Goal: Find specific page/section: Find specific page/section

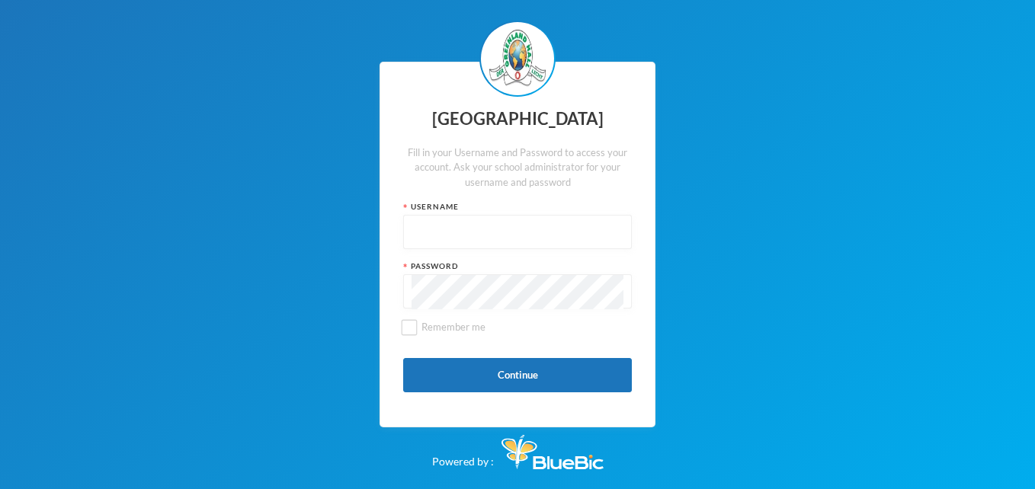
click at [479, 239] on input "text" at bounding box center [518, 233] width 212 height 34
click at [444, 236] on input "glh25c36" at bounding box center [518, 233] width 212 height 34
type input "glh25cs36"
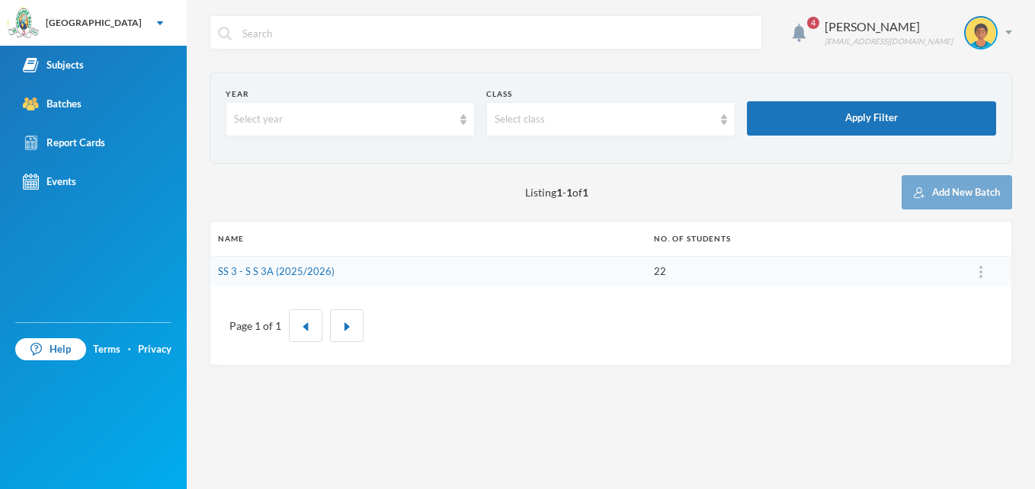
click at [808, 30] on span "4" at bounding box center [813, 23] width 24 height 24
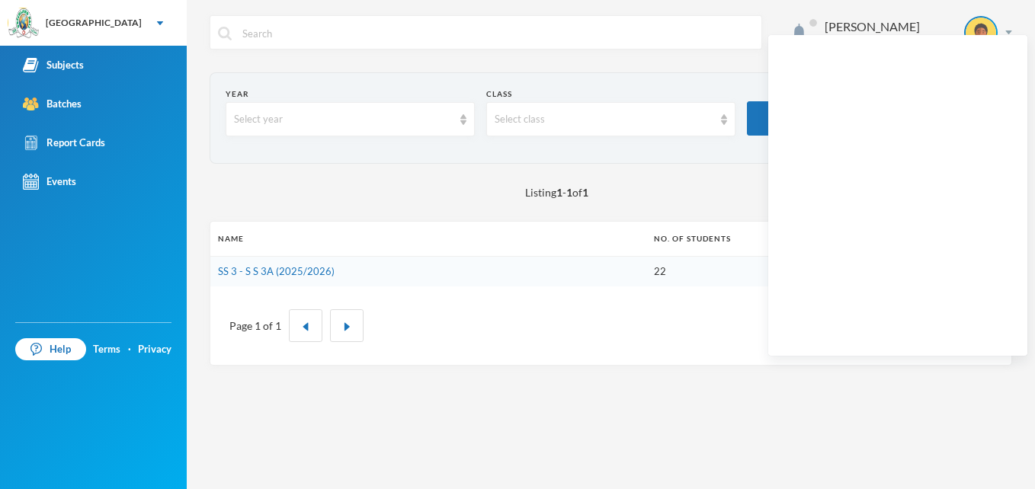
click at [595, 358] on div "Page 1 of 1" at bounding box center [610, 326] width 801 height 79
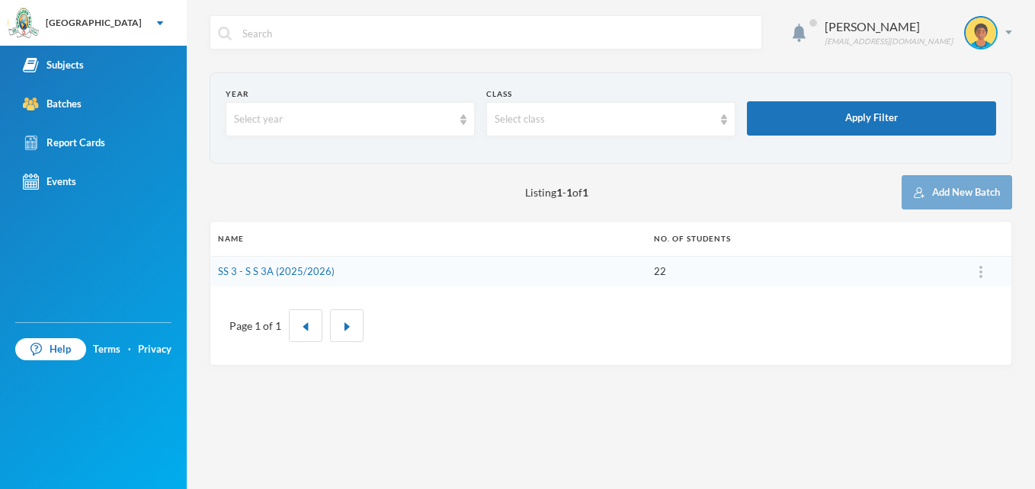
click at [309, 269] on link "SS 3 - S S 3A (2025/2026)" at bounding box center [276, 271] width 117 height 12
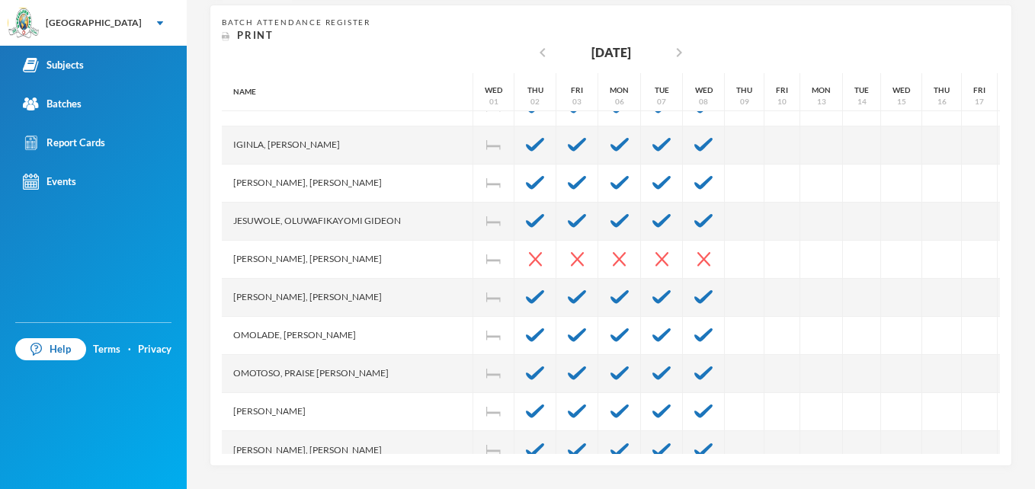
scroll to position [545, 0]
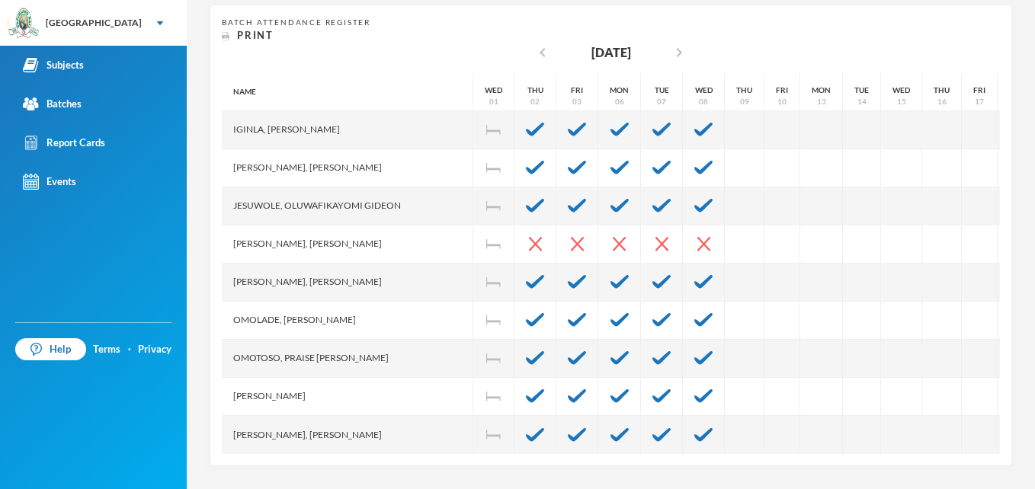
click at [66, 66] on div "Subjects" at bounding box center [53, 65] width 61 height 16
